Goal: Transaction & Acquisition: Purchase product/service

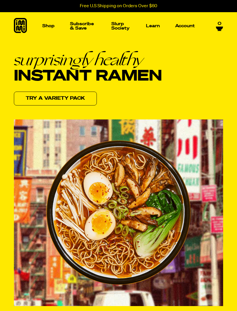
click at [18, 25] on icon at bounding box center [20, 25] width 13 height 15
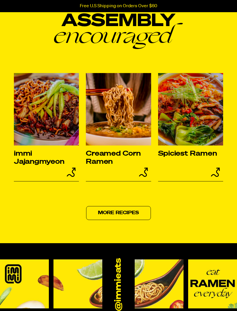
scroll to position [2333, 0]
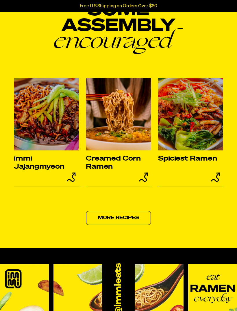
click at [140, 150] on img at bounding box center [118, 114] width 65 height 72
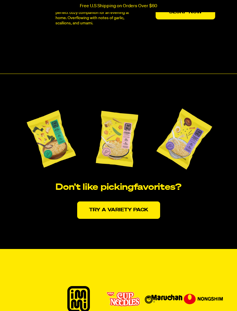
scroll to position [1101, 0]
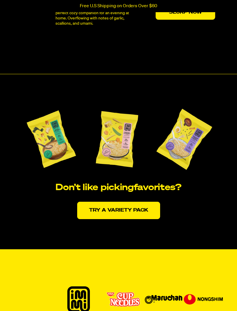
click at [146, 219] on link "Try a variety pack" at bounding box center [118, 210] width 83 height 17
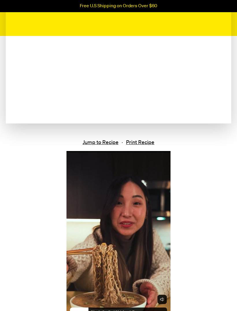
scroll to position [119, 0]
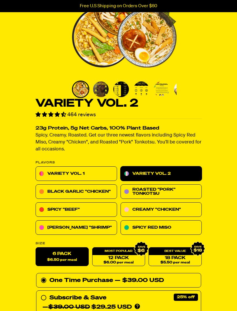
scroll to position [77, 0]
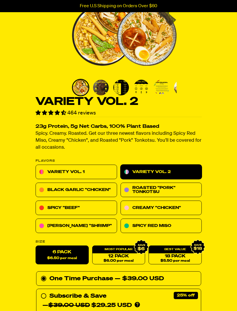
click at [93, 226] on link "[PERSON_NAME] "Shrimp"" at bounding box center [77, 226] width 82 height 14
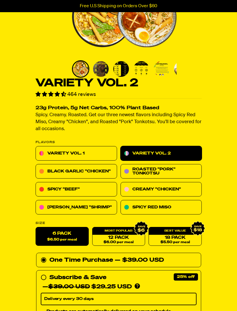
scroll to position [100, 0]
